Goal: Transaction & Acquisition: Purchase product/service

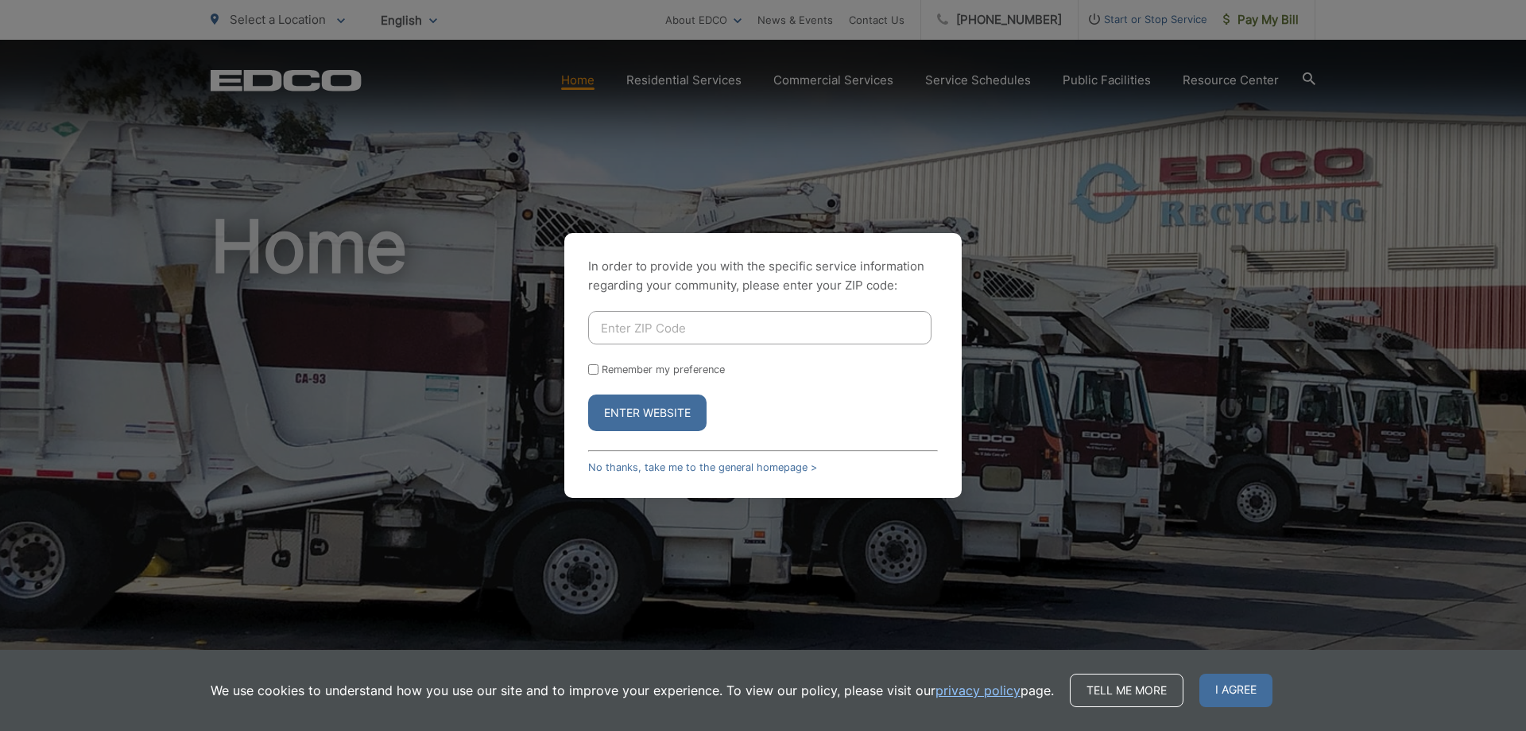
click at [720, 333] on input "Enter ZIP Code" at bounding box center [759, 327] width 343 height 33
type input "91932"
click at [665, 466] on link "No thanks, take me to the general homepage >" at bounding box center [702, 467] width 229 height 12
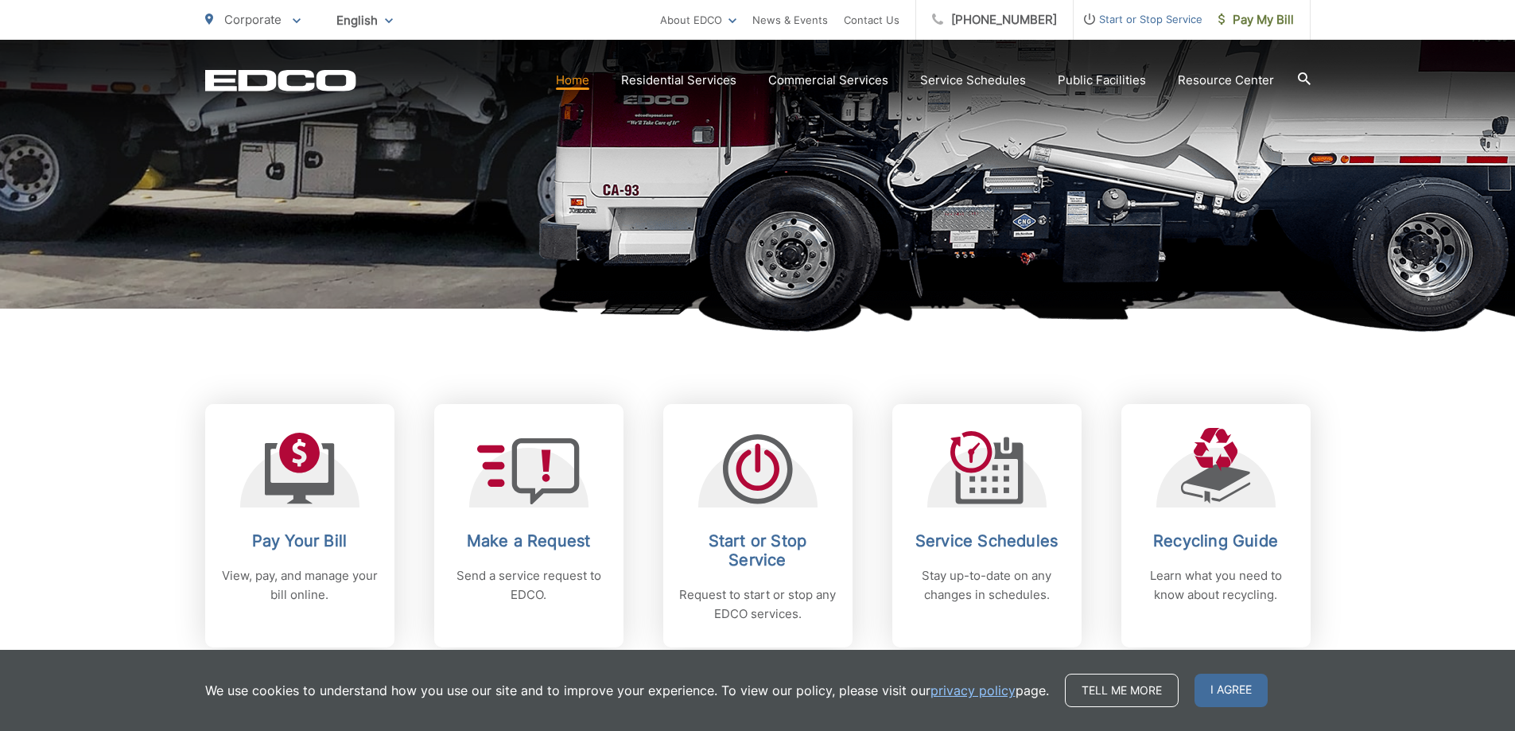
scroll to position [711, 0]
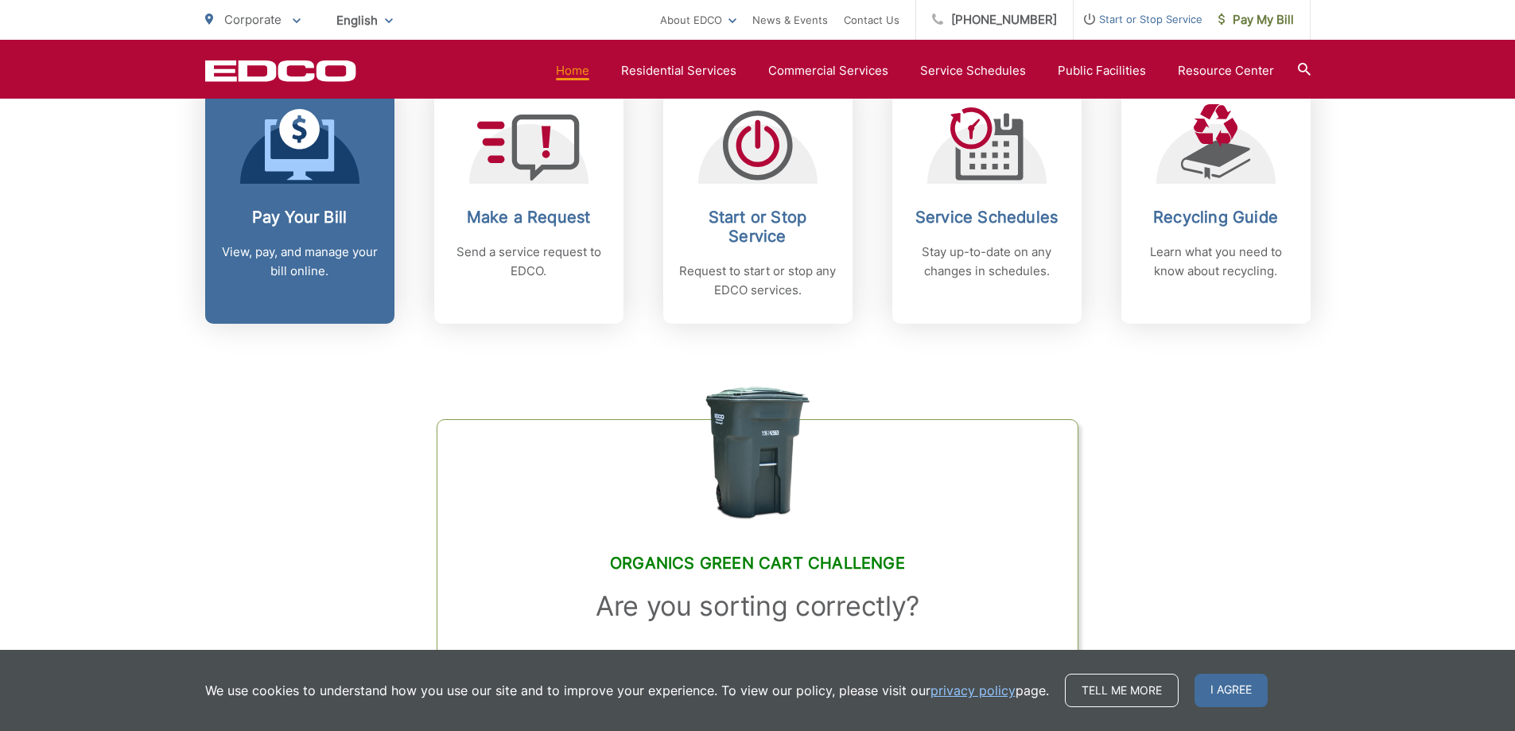
click at [313, 233] on div "Pay Your Bill View, pay, and manage your bill online." at bounding box center [299, 244] width 157 height 73
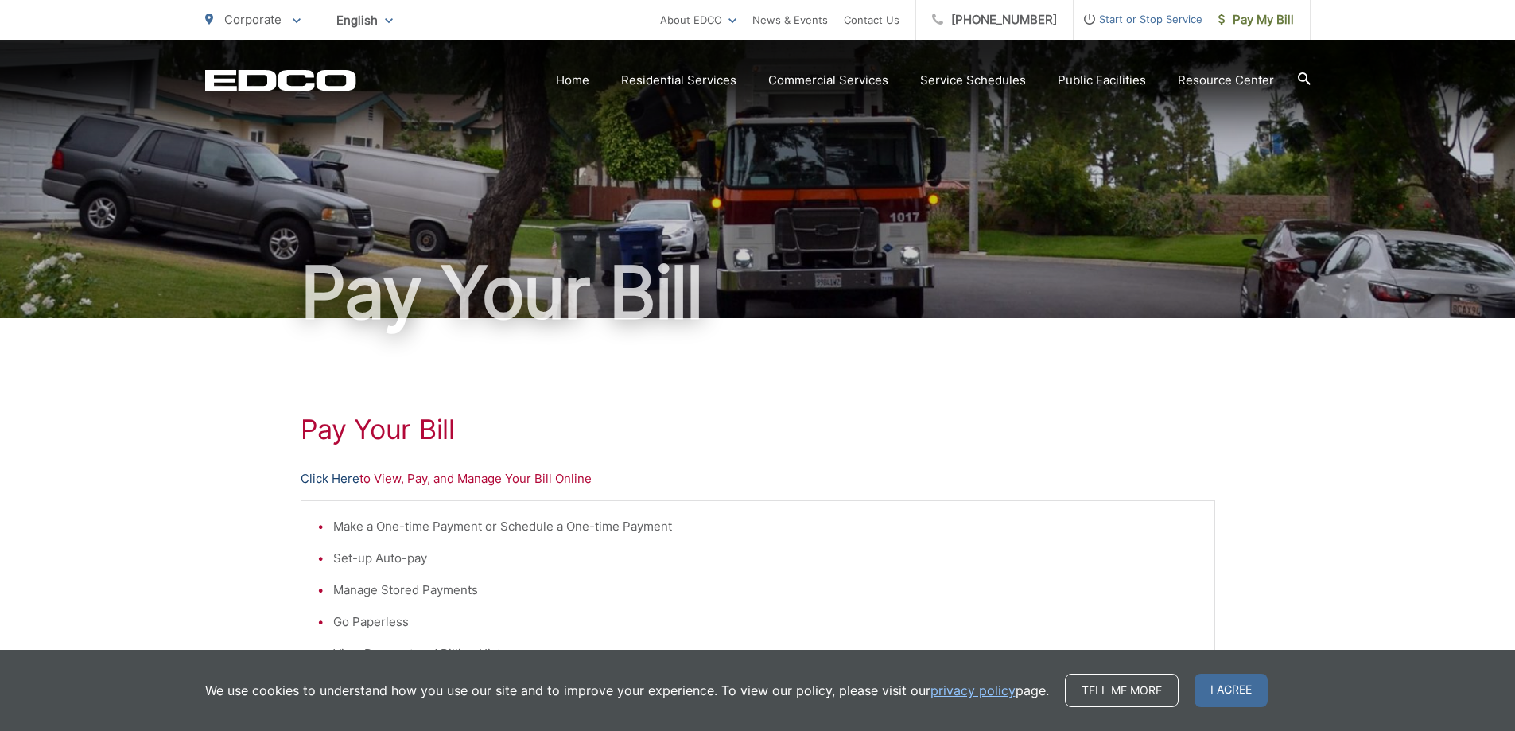
click at [329, 480] on link "Click Here" at bounding box center [330, 478] width 59 height 19
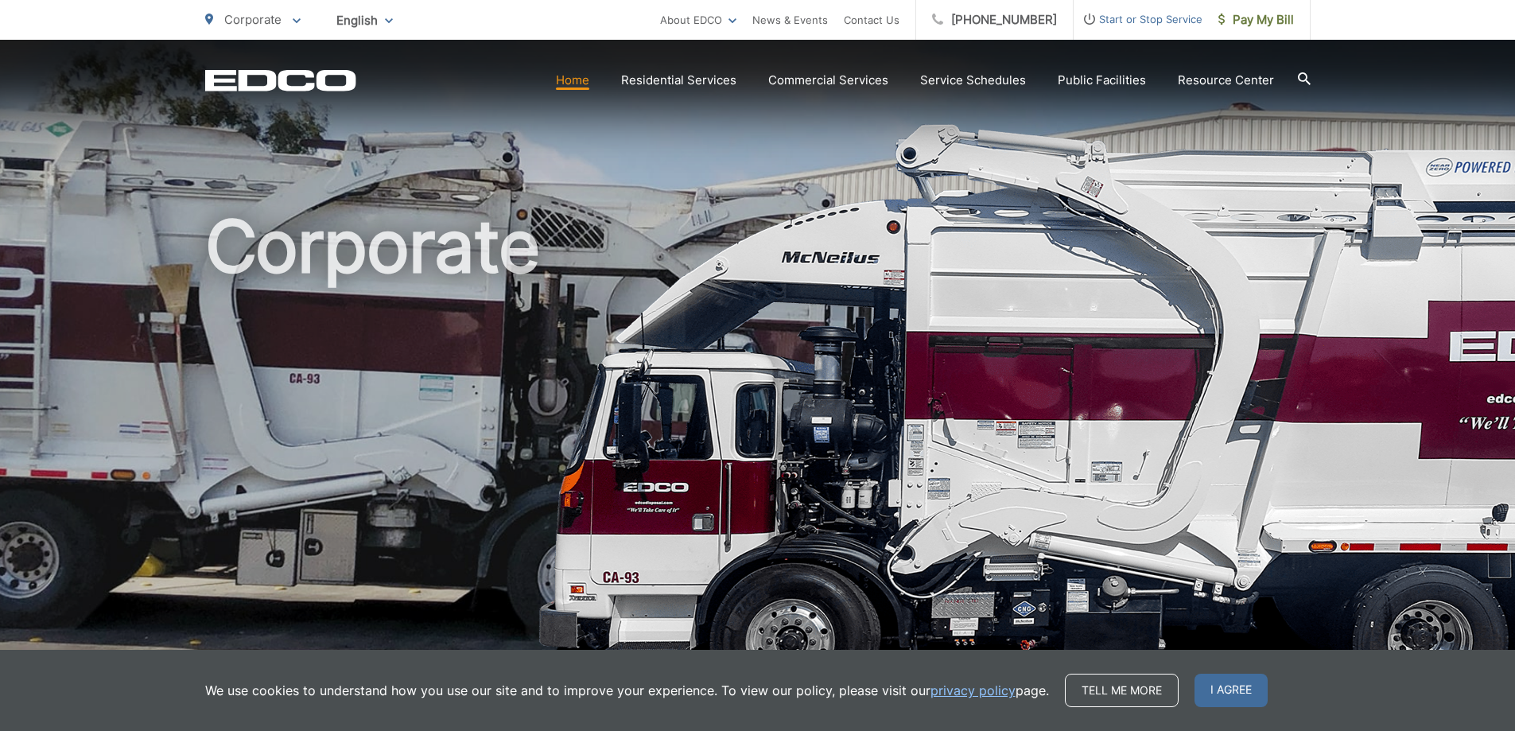
click at [1260, 32] on link "Pay My Bill" at bounding box center [1256, 20] width 108 height 40
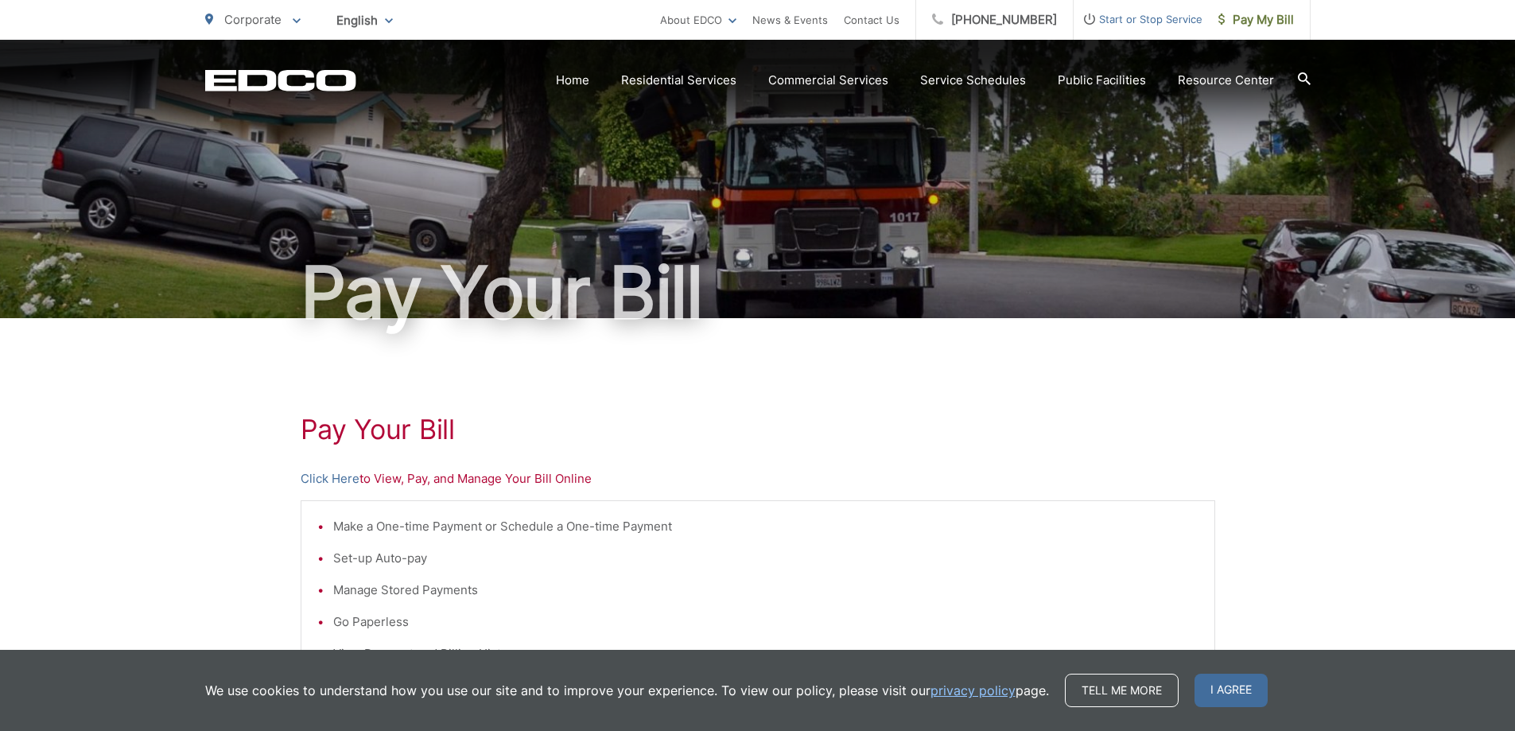
click at [349, 478] on link "Click Here" at bounding box center [330, 478] width 59 height 19
